Goal: Transaction & Acquisition: Register for event/course

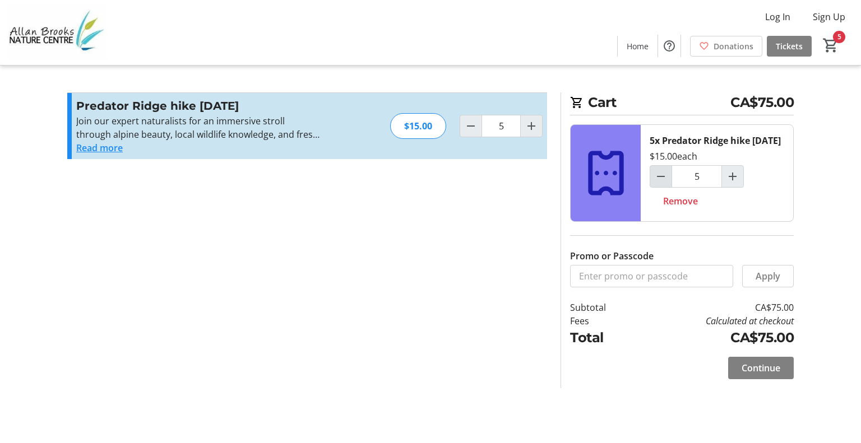
click at [660, 183] on mat-icon "Decrement by one" at bounding box center [660, 176] width 13 height 13
type input "4"
click at [731, 183] on mat-icon "Increment by one" at bounding box center [732, 176] width 13 height 13
type input "5"
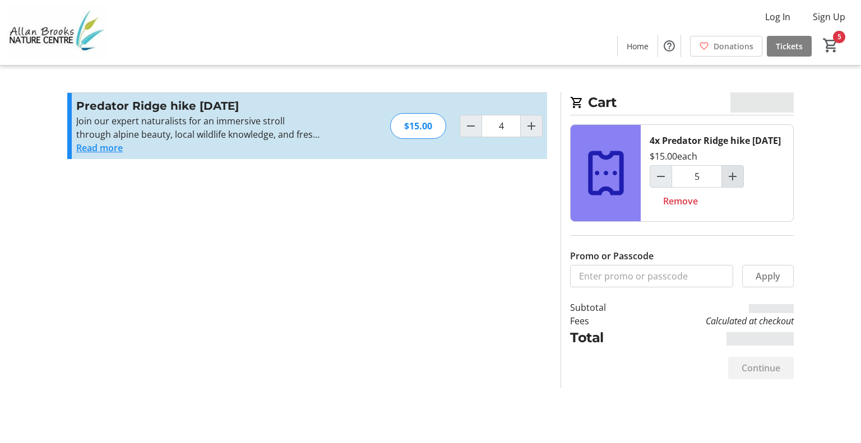
type input "5"
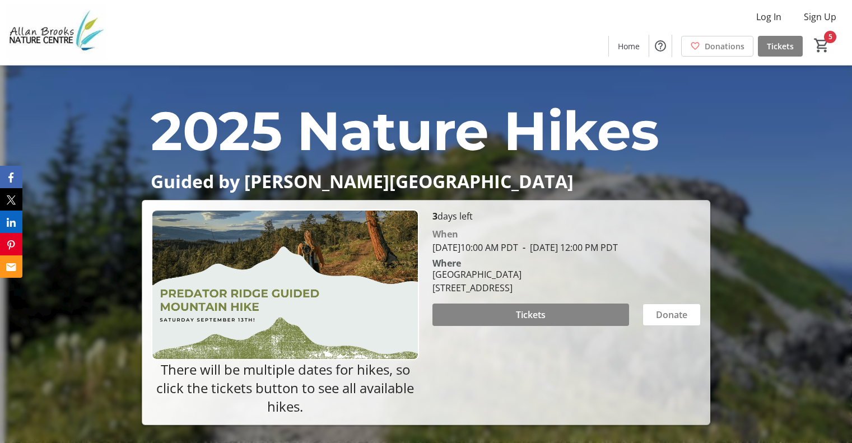
click at [542, 328] on span at bounding box center [531, 314] width 196 height 27
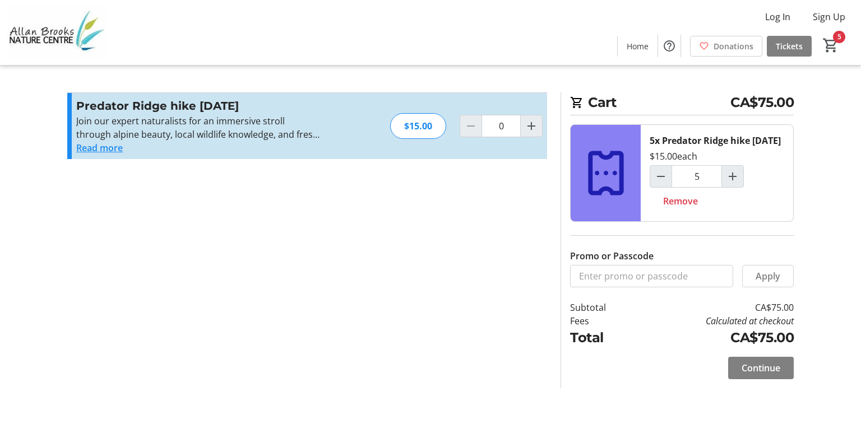
type input "5"
click at [665, 183] on mat-icon "Decrement by one" at bounding box center [660, 176] width 13 height 13
type input "3"
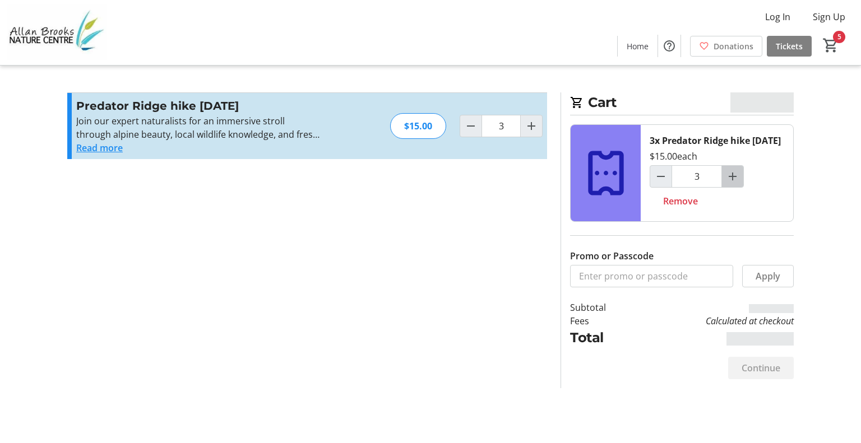
click at [735, 183] on mat-icon "Increment by one" at bounding box center [732, 176] width 13 height 13
type input "4"
click at [735, 183] on mat-icon "Increment by one" at bounding box center [732, 176] width 13 height 13
type input "5"
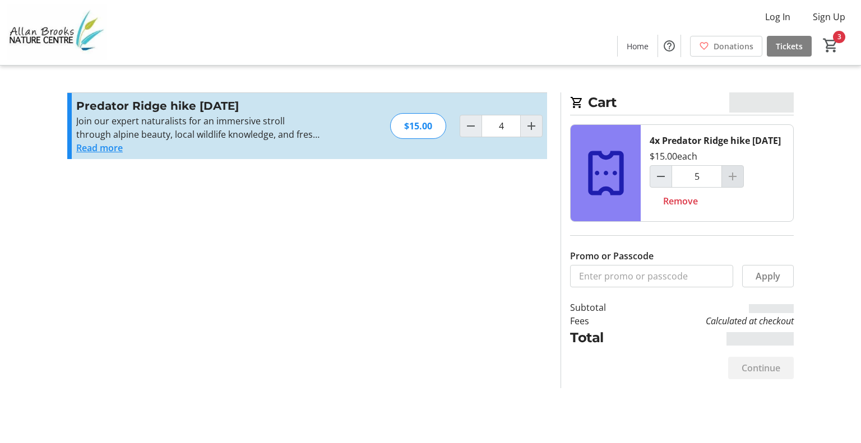
type input "5"
click at [107, 145] on button "Read more" at bounding box center [99, 147] width 47 height 13
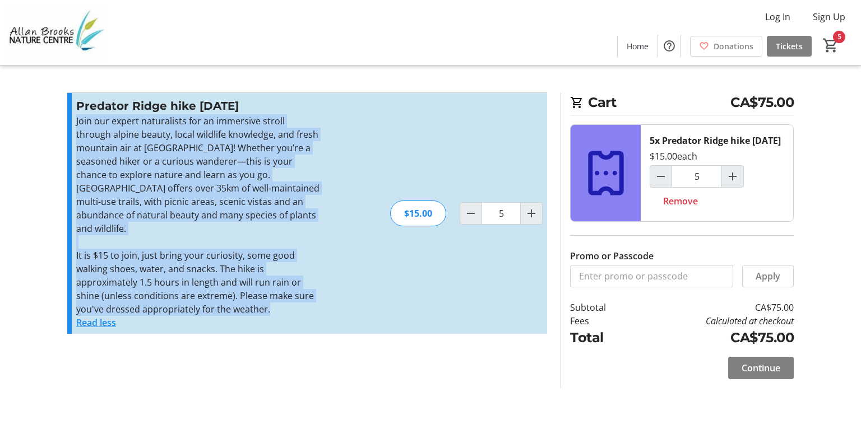
drag, startPoint x: 276, startPoint y: 292, endPoint x: 68, endPoint y: 124, distance: 266.6
click at [68, 124] on div "Predator Ridge hike September 13th 2025 Join our expert naturalists for an imme…" at bounding box center [307, 213] width 480 height 241
copy div "Join our expert naturalists for an immersive stroll through alpine beauty, loca…"
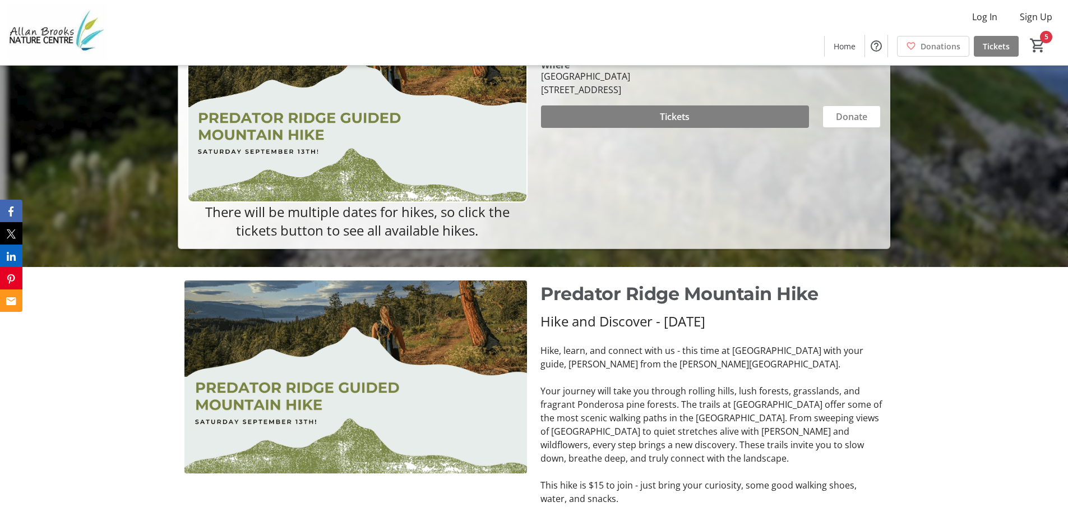
scroll to position [168, 0]
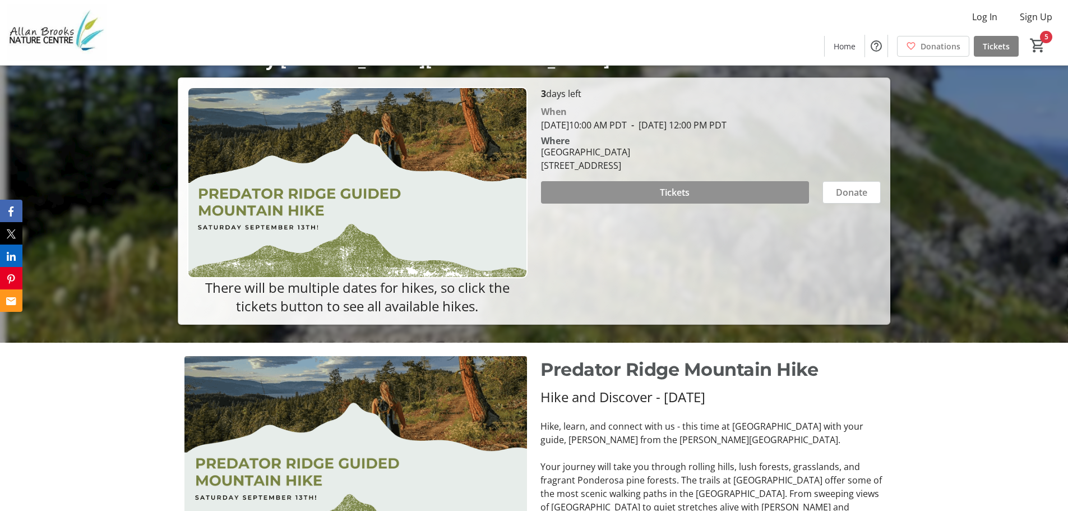
click at [650, 189] on span at bounding box center [675, 192] width 268 height 27
